Goal: Navigation & Orientation: Go to known website

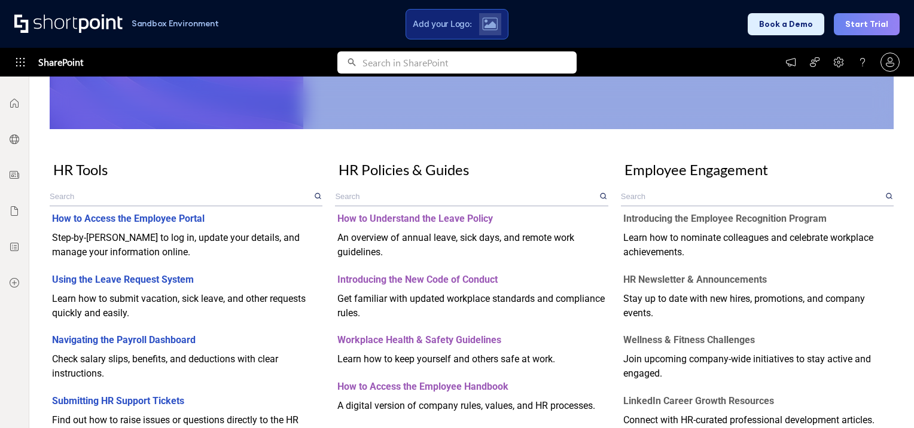
scroll to position [219, 0]
